Goal: Information Seeking & Learning: Learn about a topic

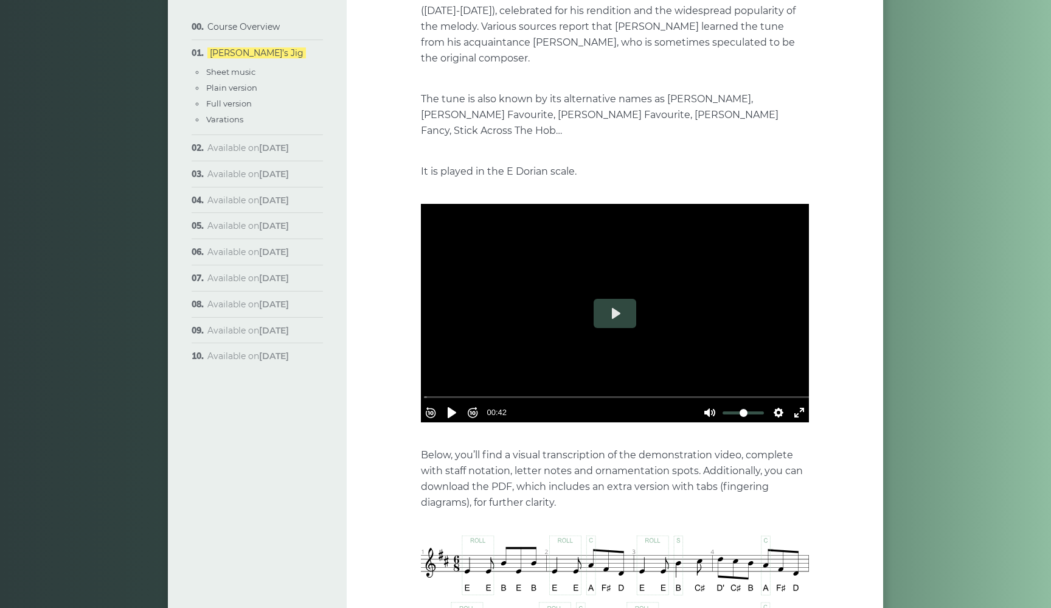
scroll to position [226, 0]
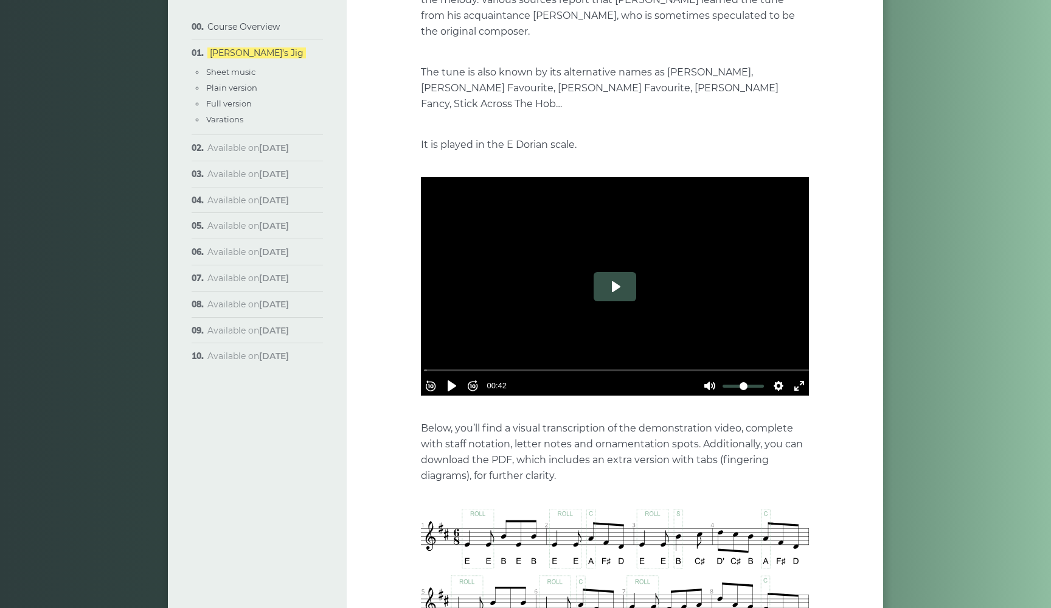
click at [616, 272] on button "Play" at bounding box center [615, 286] width 43 height 29
type input "***"
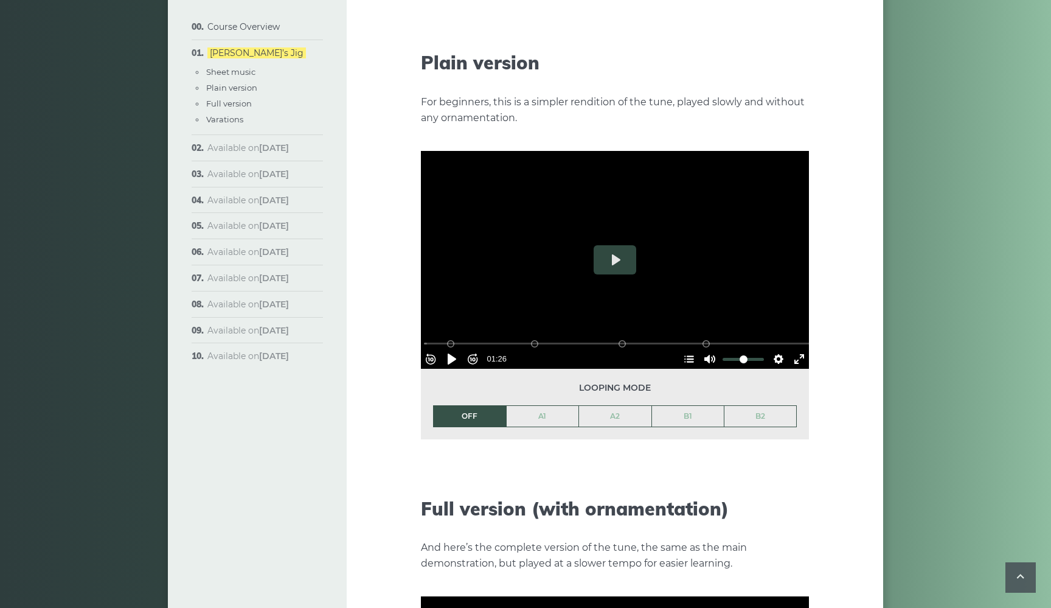
scroll to position [1365, 0]
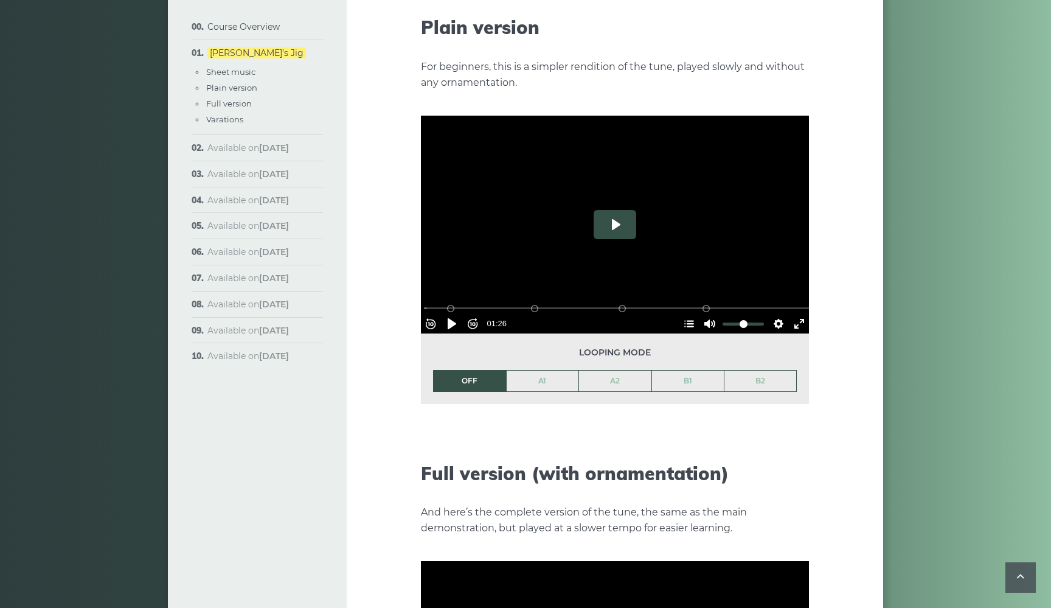
click at [615, 210] on button "Play" at bounding box center [615, 224] width 43 height 29
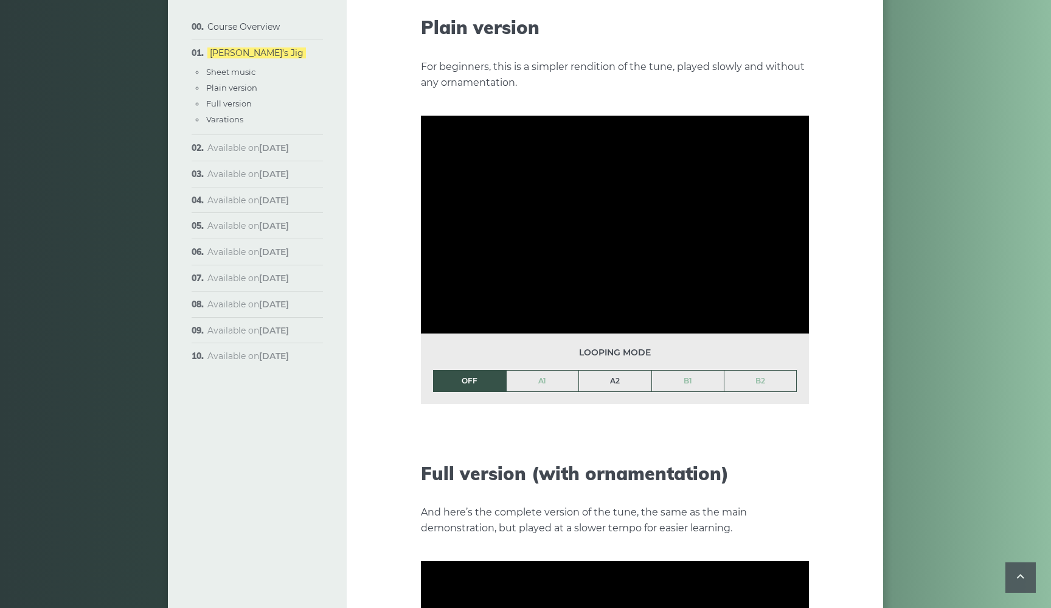
scroll to position [1246, 0]
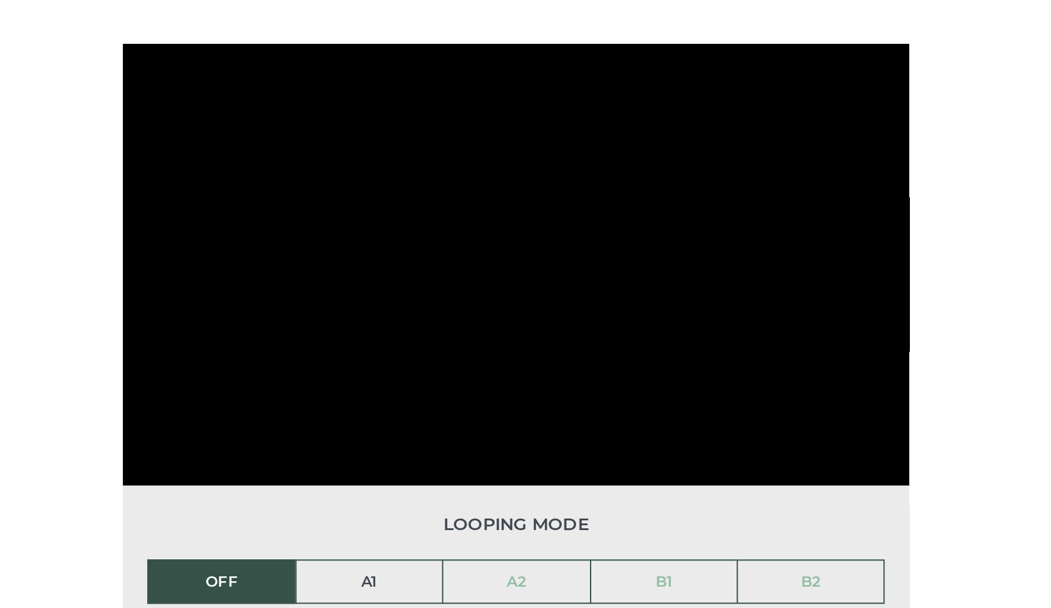
click at [507, 490] on link "A1" at bounding box center [543, 500] width 72 height 21
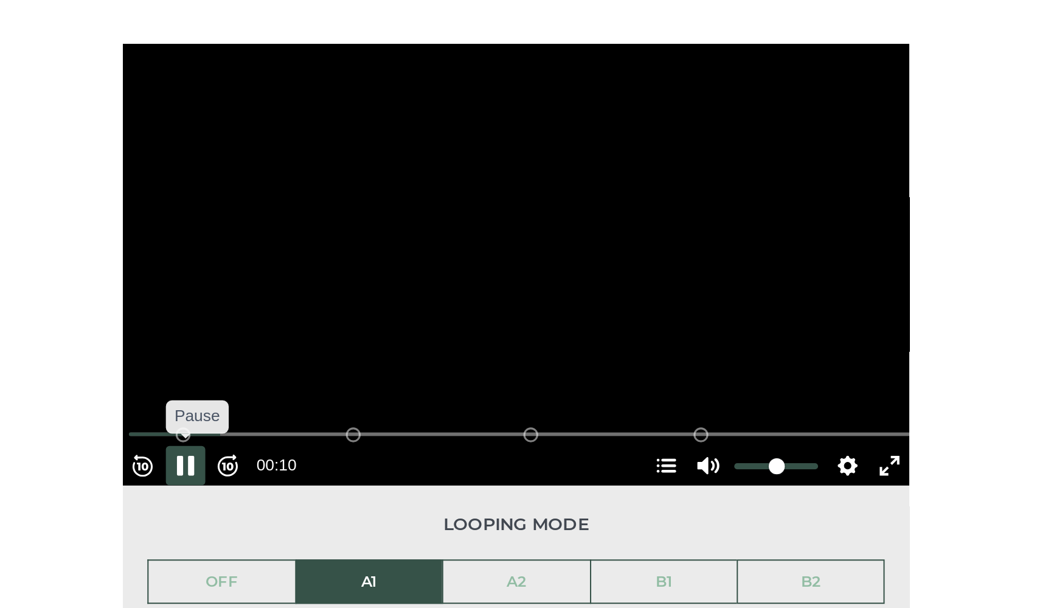
click at [442, 433] on button "Pause Play" at bounding box center [451, 442] width 19 height 19
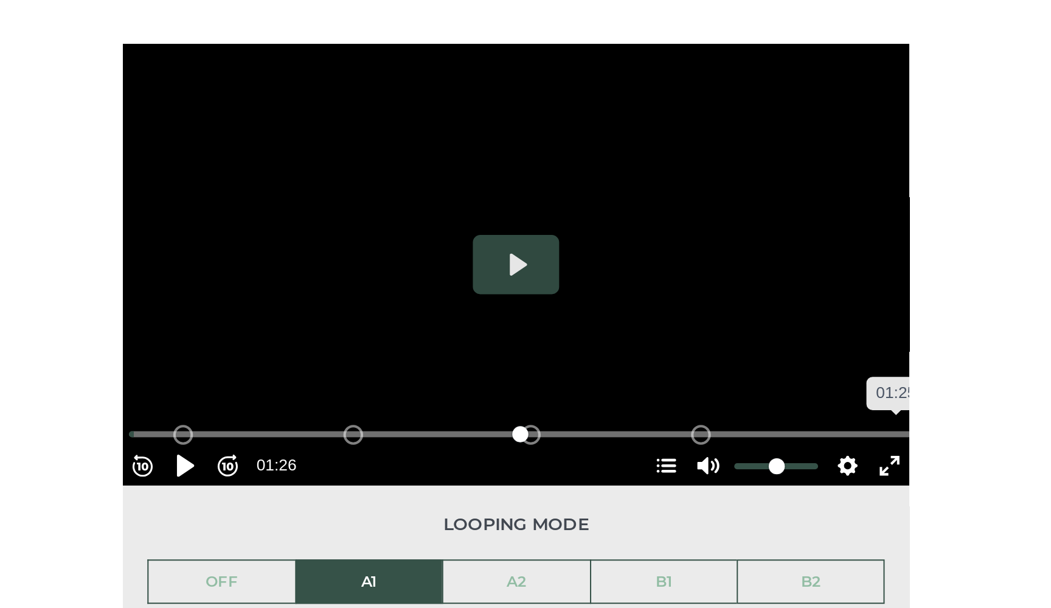
drag, startPoint x: 116, startPoint y: 190, endPoint x: 69, endPoint y: 192, distance: 47.5
click at [423, 422] on div "% buffered 01:25 B2 (Bars 25-32) B1 (Bars 17-24) A2 (Bars 9-16) A1 (Bars 1-8)" at bounding box center [617, 428] width 388 height 12
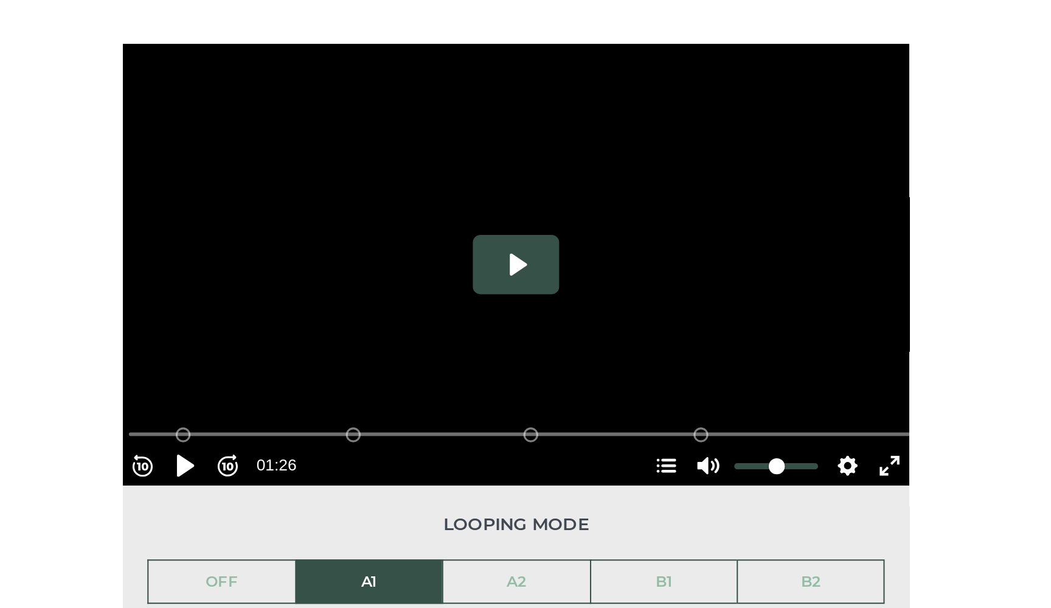
click at [594, 329] on button "Play" at bounding box center [615, 343] width 43 height 29
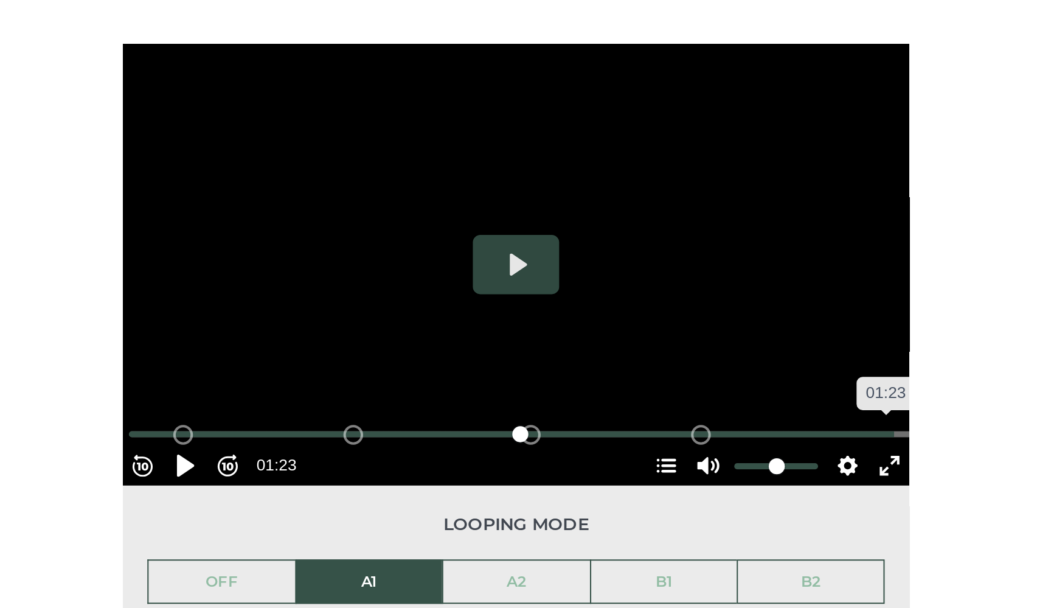
click at [424, 422] on input "Seek" at bounding box center [617, 428] width 387 height 12
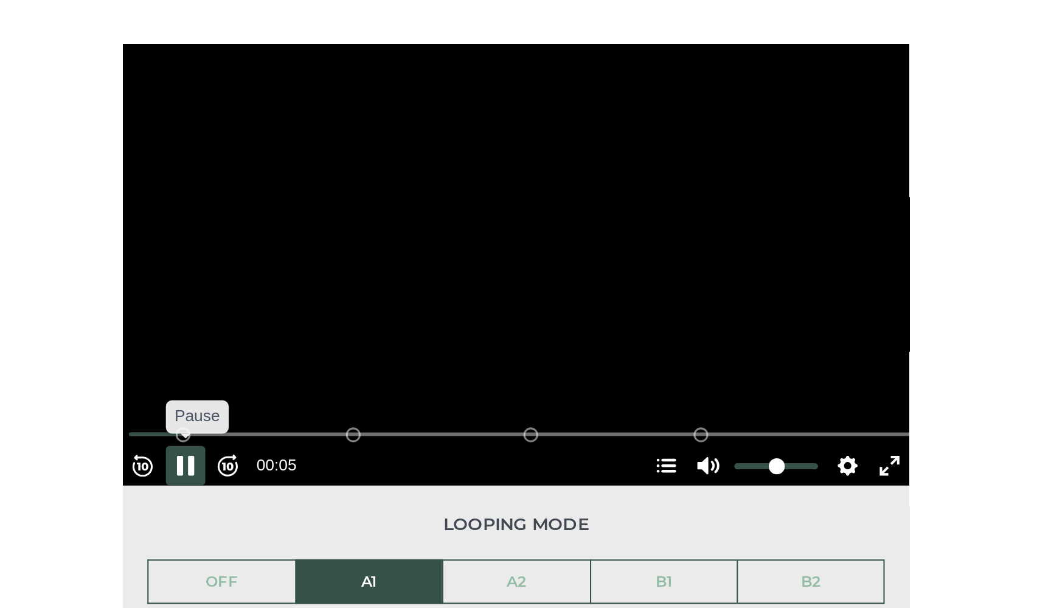
click at [442, 433] on button "Pause Play" at bounding box center [451, 442] width 19 height 19
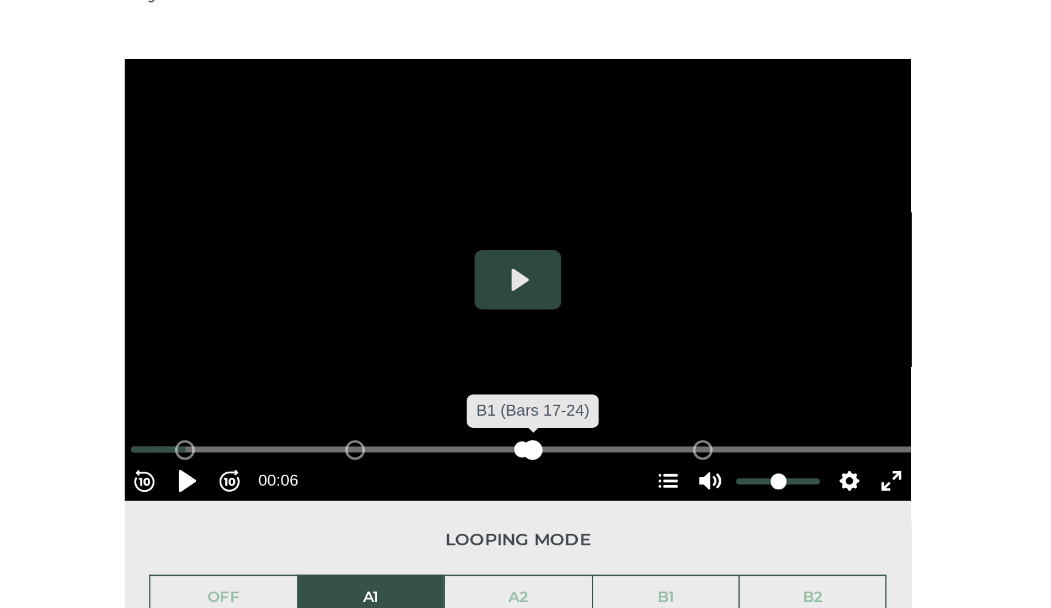
click at [618, 423] on div "B1 (Bars 17-24)" at bounding box center [623, 428] width 10 height 10
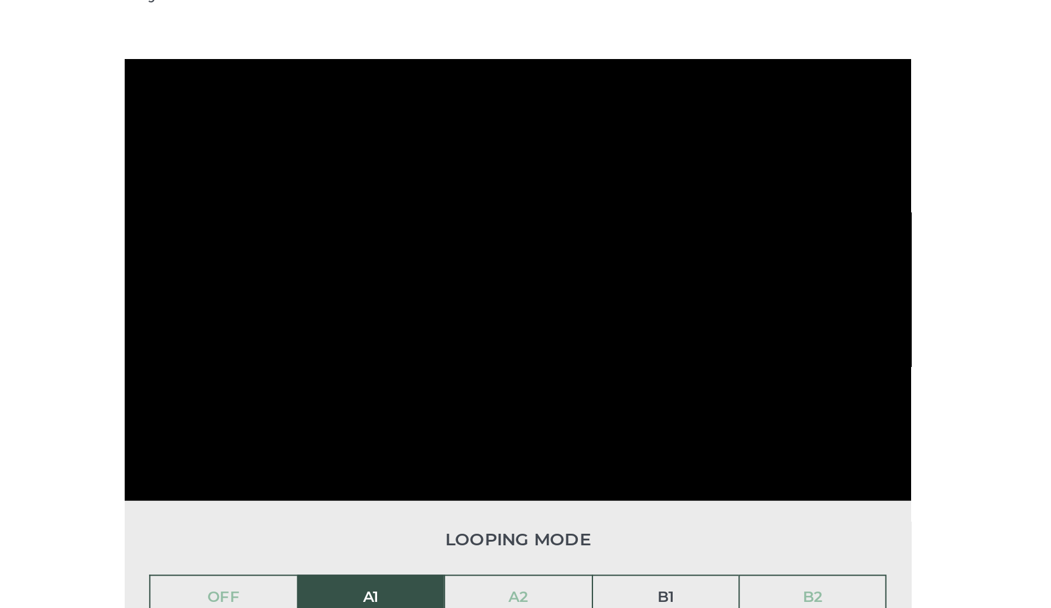
click at [652, 490] on link "B1" at bounding box center [688, 500] width 72 height 21
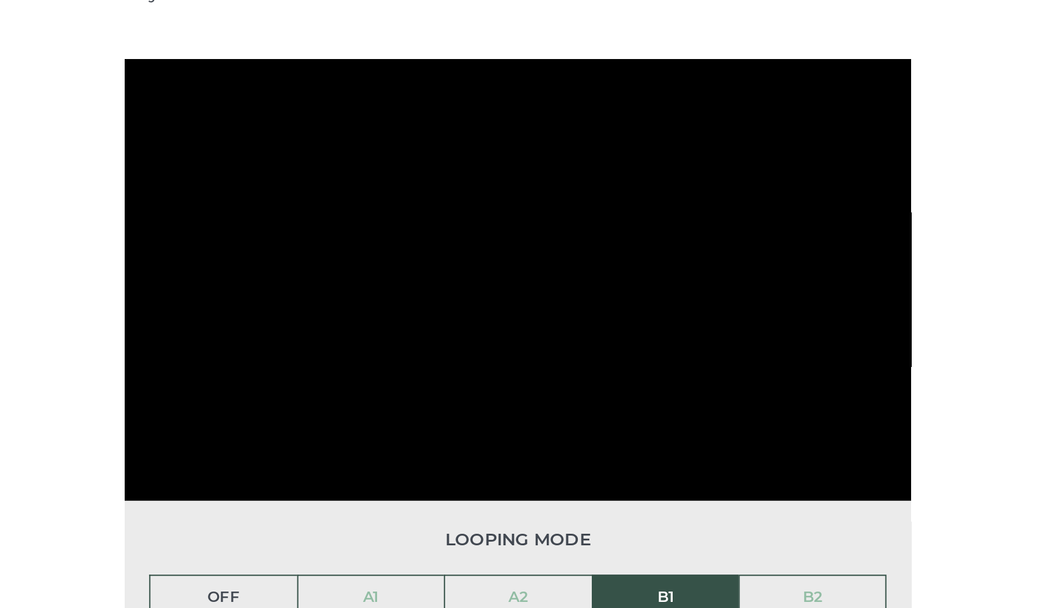
click at [434, 490] on link "OFF" at bounding box center [470, 500] width 72 height 21
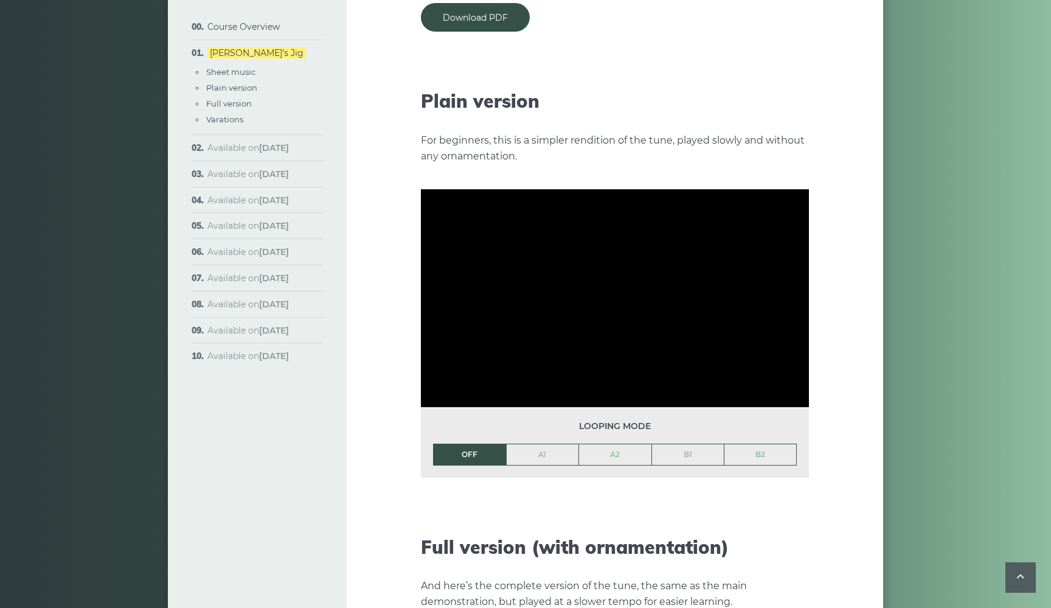
scroll to position [1291, 0]
click at [458, 388] on button "Pause Play" at bounding box center [451, 397] width 19 height 19
type input "*****"
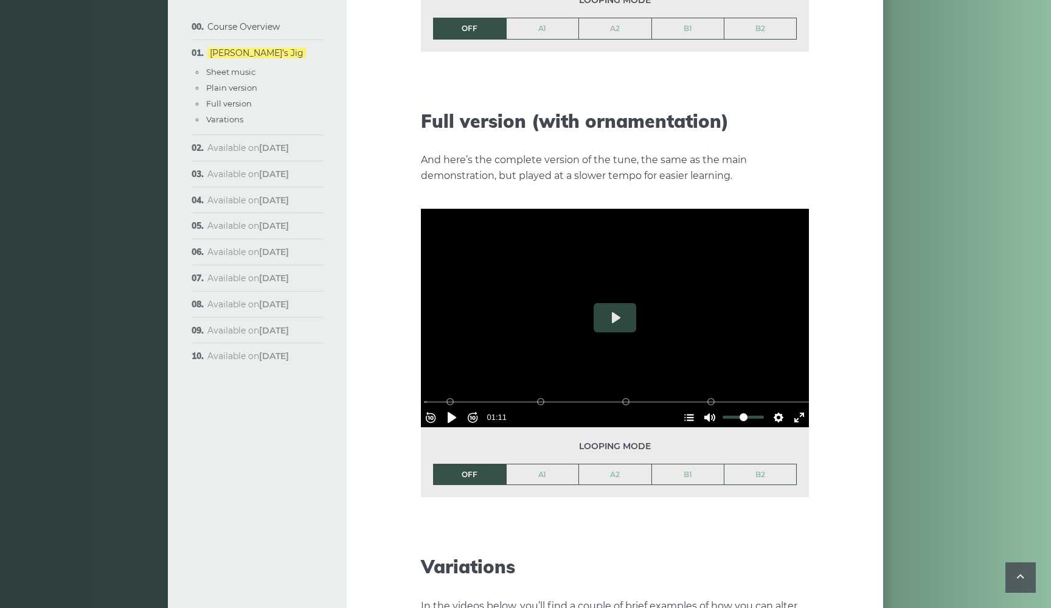
scroll to position [1745, 0]
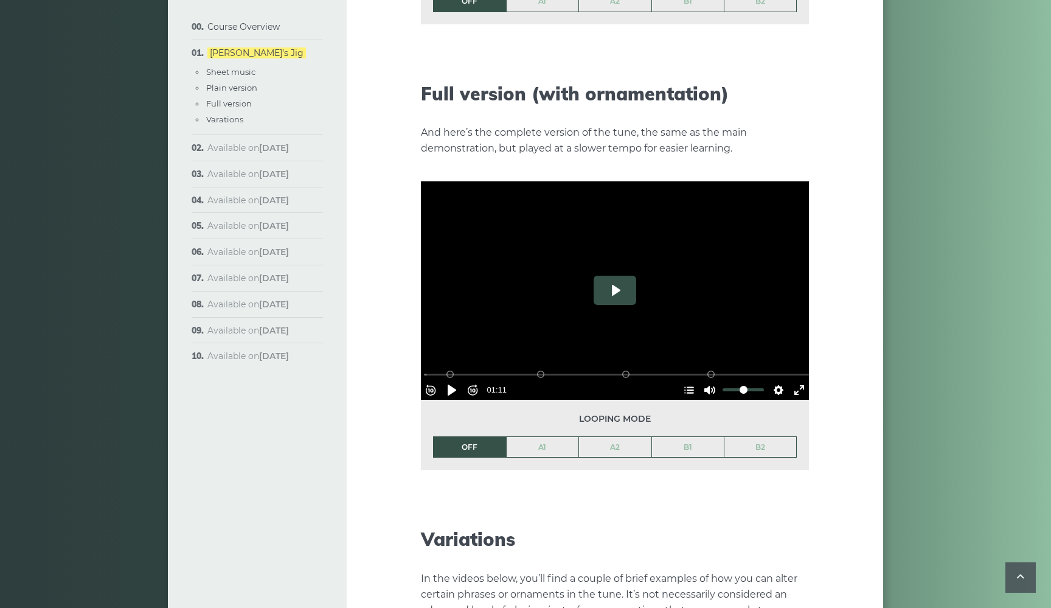
click at [621, 277] on button "Play" at bounding box center [615, 290] width 43 height 29
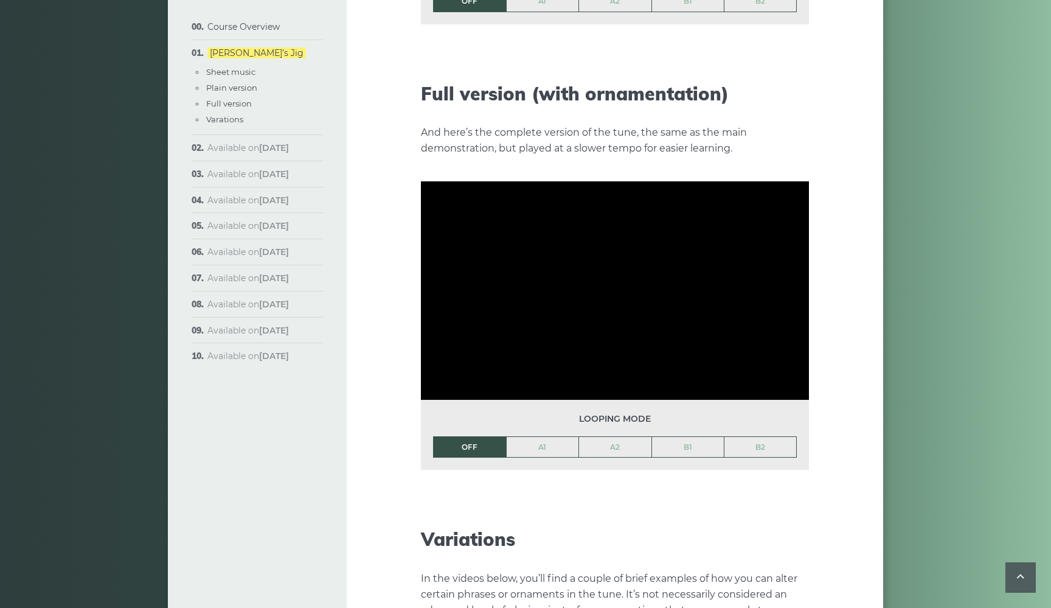
type input "***"
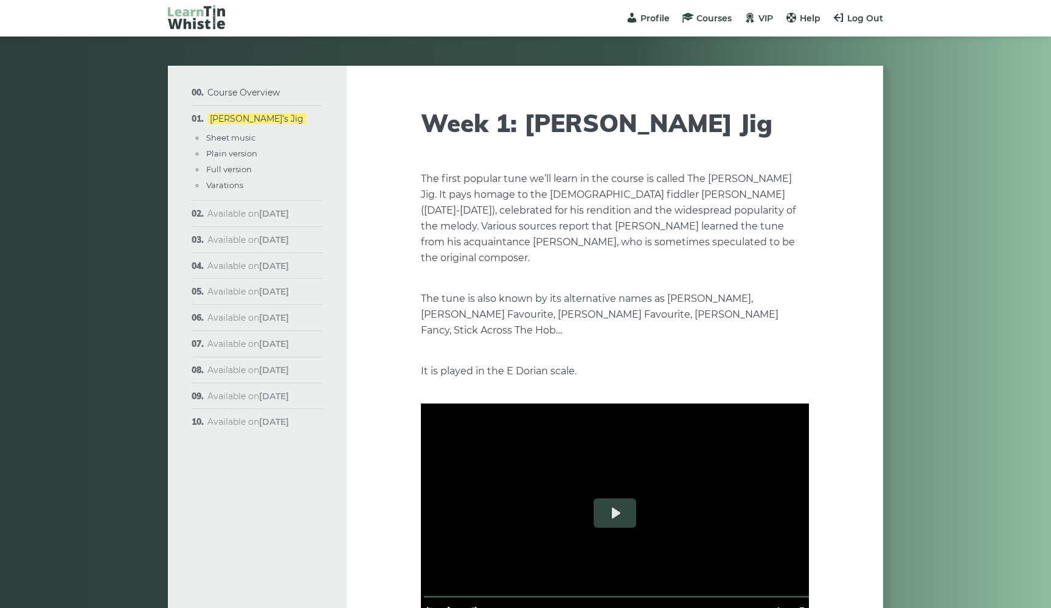
scroll to position [0, 0]
click at [257, 93] on link "Course Overview" at bounding box center [243, 92] width 72 height 11
